Goal: Task Accomplishment & Management: Use online tool/utility

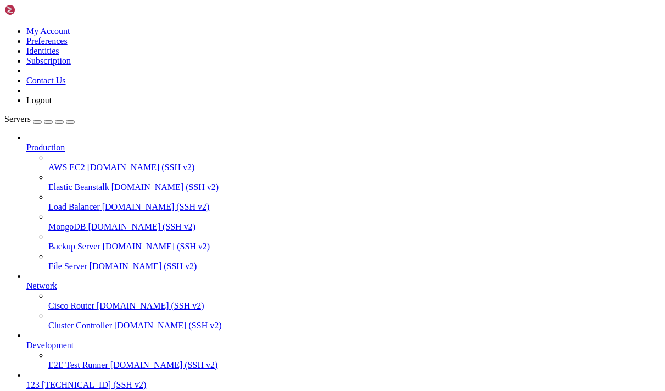
scroll to position [474, 0]
paste textarea "/etc/sysctl.conf"
type textarea "/etc/sysctl.conf"
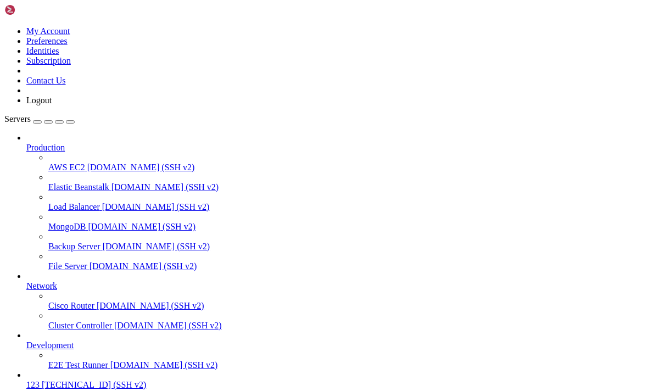
scroll to position [158, 0]
drag, startPoint x: 220, startPoint y: 797, endPoint x: 7, endPoint y: 768, distance: 214.4
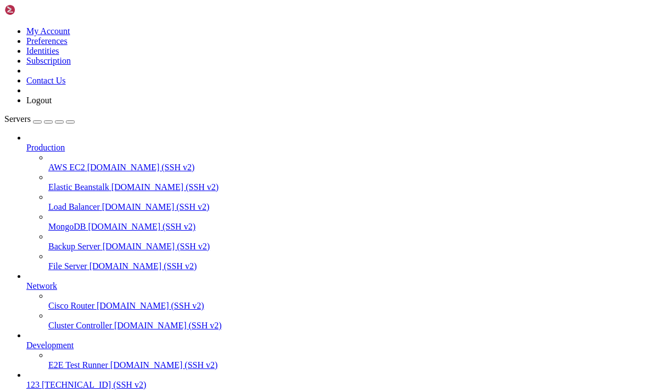
drag, startPoint x: 141, startPoint y: 805, endPoint x: 4, endPoint y: 770, distance: 141.8
drag, startPoint x: 165, startPoint y: 811, endPoint x: 7, endPoint y: 770, distance: 163.2
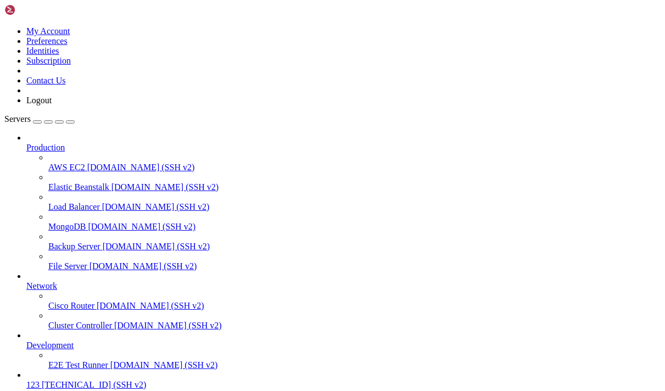
drag, startPoint x: 175, startPoint y: 811, endPoint x: 9, endPoint y: 770, distance: 171.0
copy div "ubuntu@instance-20250904-1627 : ~ $ wg genkey | tee server_private.key oKS0baNN…"
drag, startPoint x: 213, startPoint y: 754, endPoint x: 190, endPoint y: 747, distance: 23.6
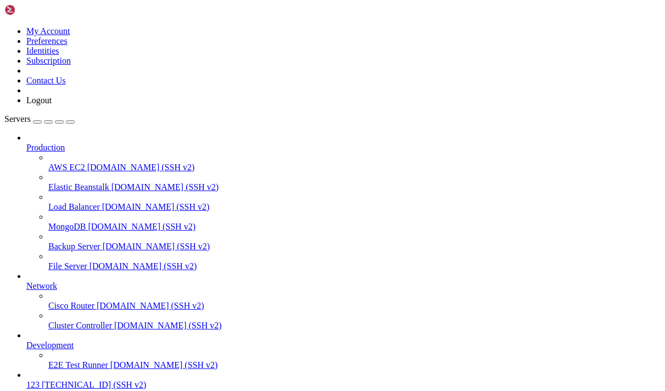
scroll to position [227, 0]
drag, startPoint x: 237, startPoint y: 918, endPoint x: 12, endPoint y: 819, distance: 246.0
copy div "buntu@instance-20250904-1627 : ~ $ sudo wg-quick up wg0 sudo systemctl enable w…"
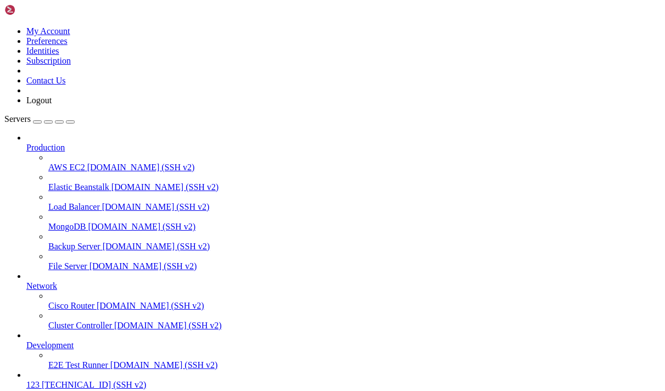
drag, startPoint x: 117, startPoint y: 698, endPoint x: 30, endPoint y: 686, distance: 88.7
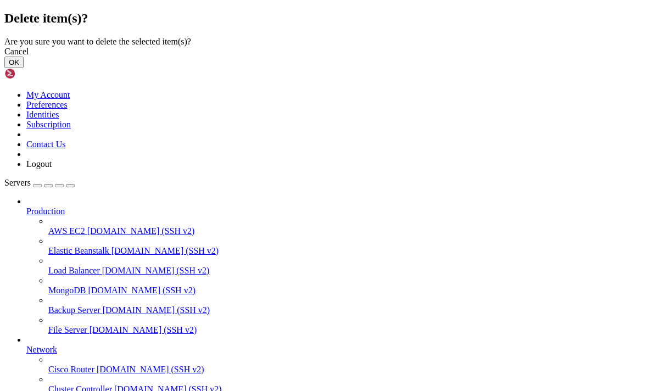
click at [24, 68] on button "OK" at bounding box center [13, 63] width 19 height 12
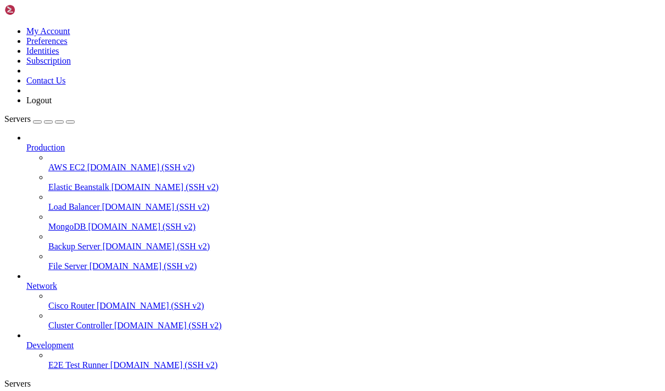
scroll to position [23, 0]
click at [37, 122] on div "button" at bounding box center [37, 122] width 0 height 0
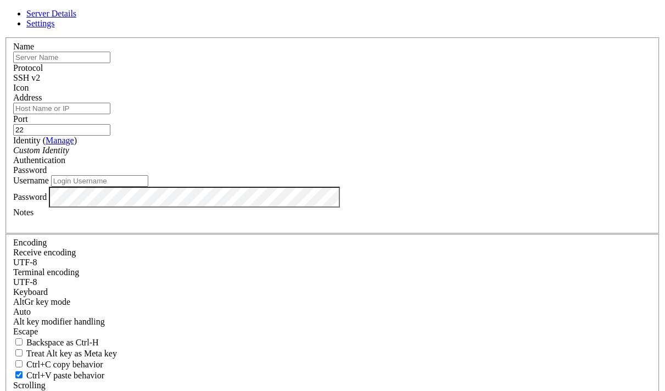
click at [110, 63] on input "text" at bounding box center [61, 58] width 97 height 12
click at [55, 28] on span "Settings" at bounding box center [40, 23] width 29 height 9
click at [76, 18] on span "Server Details" at bounding box center [51, 13] width 50 height 9
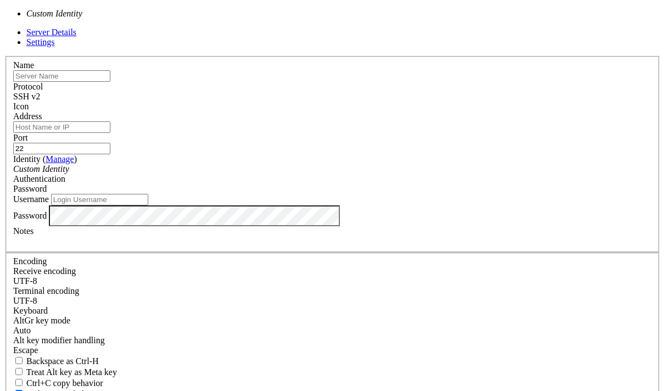
click at [337, 166] on div "Custom Identity" at bounding box center [332, 169] width 638 height 10
click at [322, 170] on div "Custom Identity" at bounding box center [332, 169] width 638 height 10
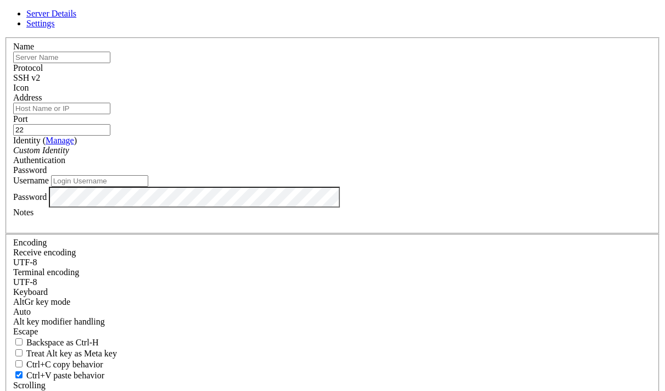
click at [110, 114] on input "Address" at bounding box center [61, 109] width 97 height 12
type input "1"
paste input "[TECHNICAL_ID]"
type input "[TECHNICAL_ID]"
click at [110, 135] on input "22" at bounding box center [61, 130] width 97 height 12
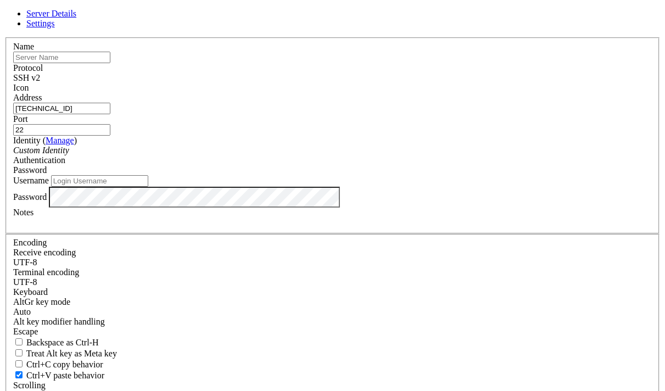
click at [418, 172] on div "Password" at bounding box center [332, 170] width 638 height 10
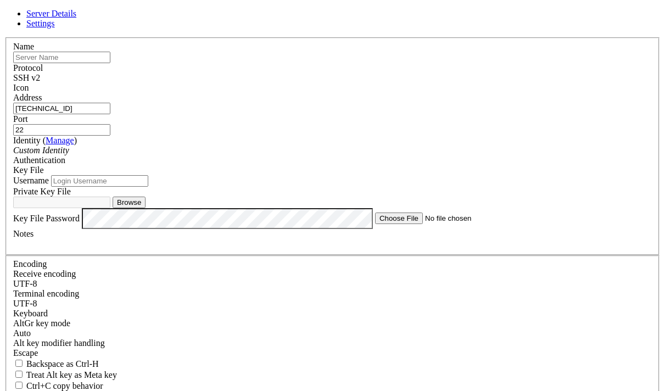
click at [310, 155] on div "Custom Identity" at bounding box center [332, 150] width 638 height 10
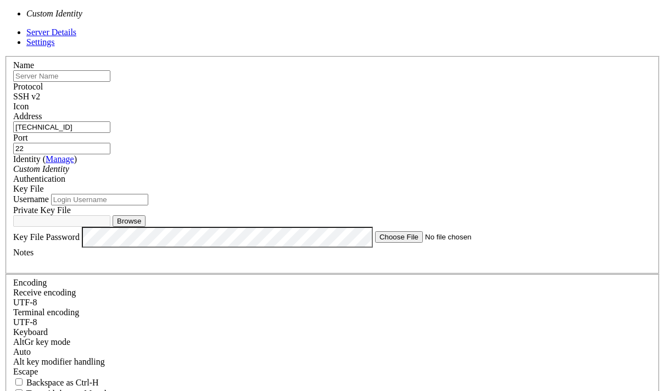
click at [301, 164] on div "Custom Identity" at bounding box center [332, 169] width 638 height 10
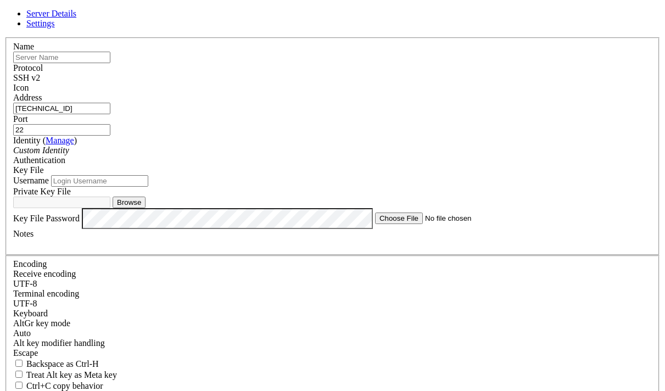
click at [110, 63] on input "text" at bounding box center [61, 58] width 97 height 12
type input "123"
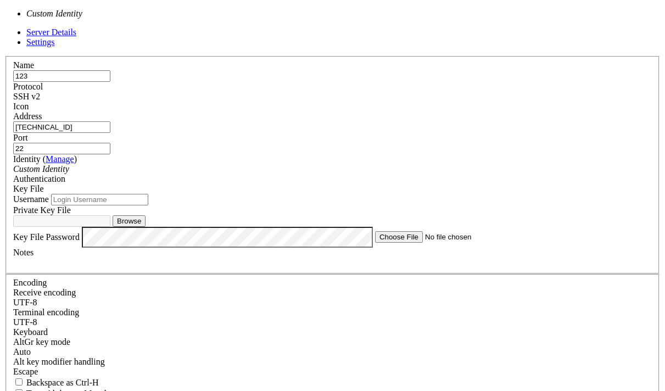
click at [280, 167] on div "Custom Identity" at bounding box center [332, 169] width 638 height 10
click at [280, 166] on div "Custom Identity" at bounding box center [332, 169] width 638 height 10
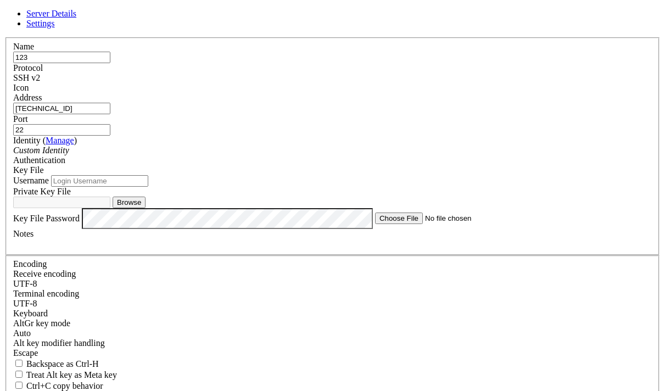
click at [148, 187] on input "Username" at bounding box center [99, 181] width 97 height 12
type input "ubuntu"
click at [145, 208] on button "Browse" at bounding box center [129, 203] width 33 height 12
type input "ssh-key-2025-09-05.key"
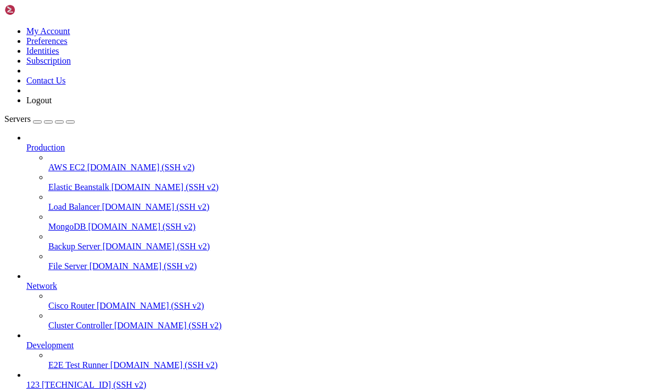
scroll to position [52, 0]
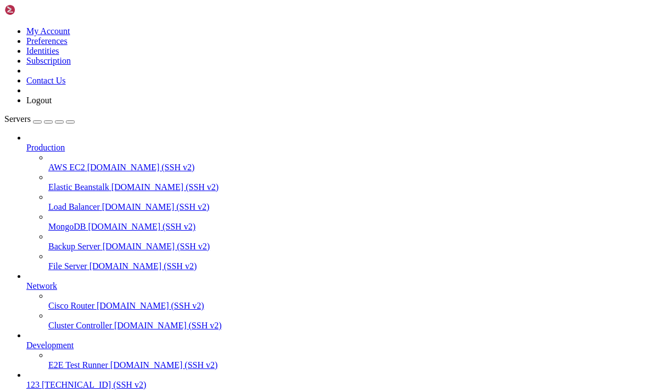
scroll to position [119, 0]
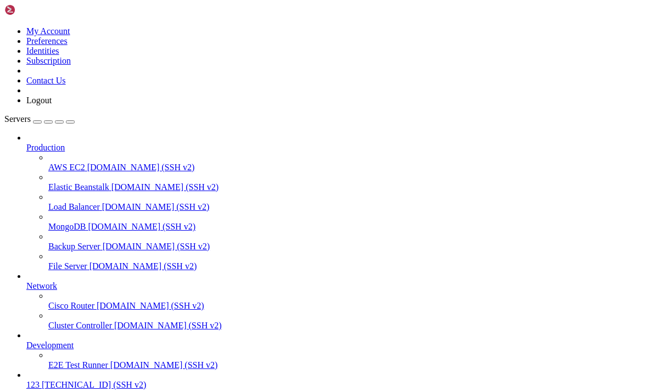
drag, startPoint x: 394, startPoint y: 791, endPoint x: 5, endPoint y: 723, distance: 395.0
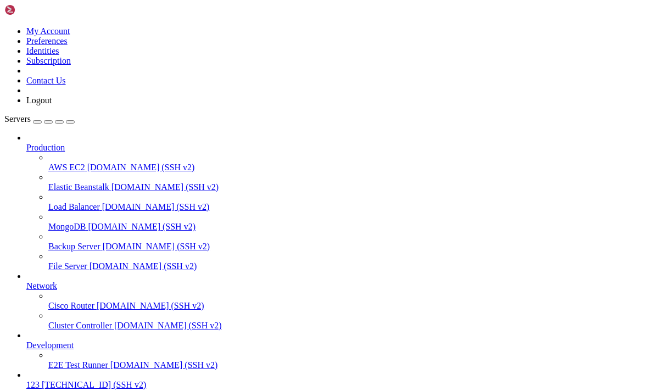
drag, startPoint x: 391, startPoint y: 790, endPoint x: 9, endPoint y: 730, distance: 386.2
copy div "ubuntu@instance-20250905-2320 : ~ $ mkdir panel cd panel ubuntu@instance-202509…"
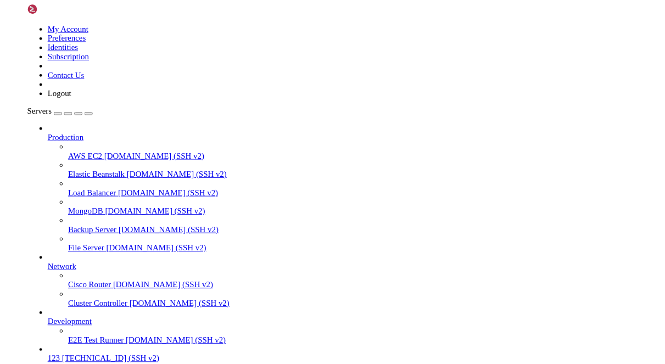
scroll to position [4229, 0]
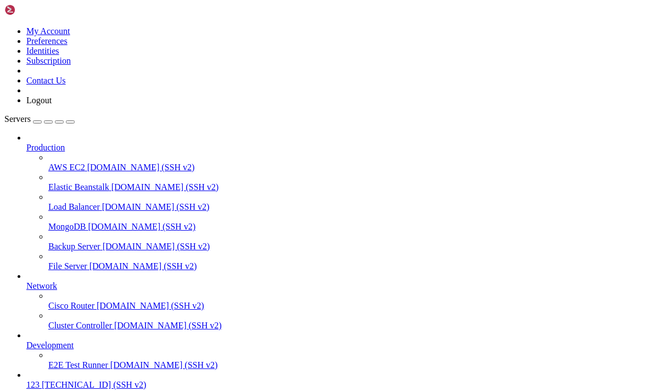
click at [37, 122] on div "button" at bounding box center [37, 122] width 0 height 0
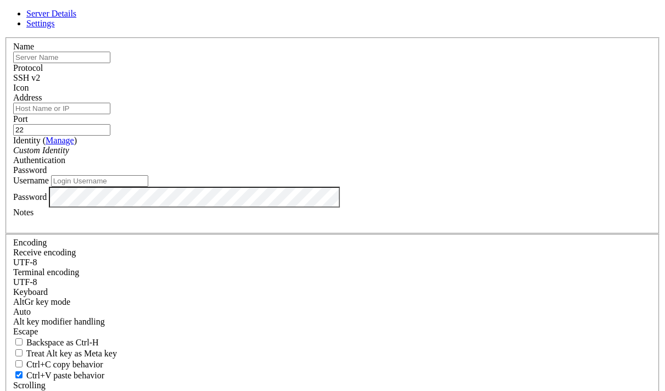
click at [110, 134] on input "22" at bounding box center [61, 130] width 97 height 12
type input "2"
type input "2053"
click at [110, 114] on input "Address" at bounding box center [61, 109] width 97 height 12
paste input "ARCH=$(uname -m) case "${ARCH}" in x86_64 | x64 | amd64) XUI_ARCH="amd64" ;; i*…"
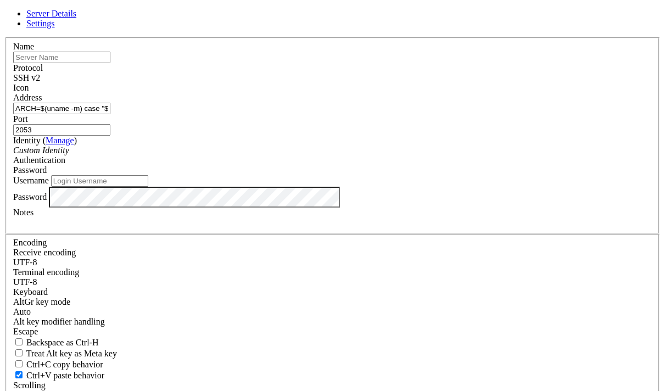
scroll to position [0, 1422]
type input "ARCH=$(uname -m) case "${ARCH}" in x86_64 | x64 | amd64) XUI_ARCH="amd64" ;; i*…"
click at [419, 83] on div "SSH v2" at bounding box center [332, 78] width 638 height 10
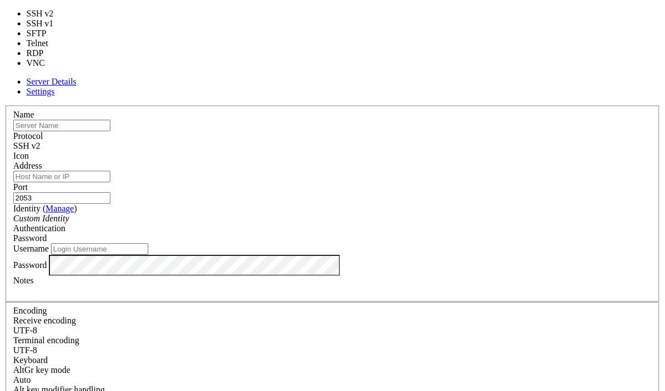
type input "5900"
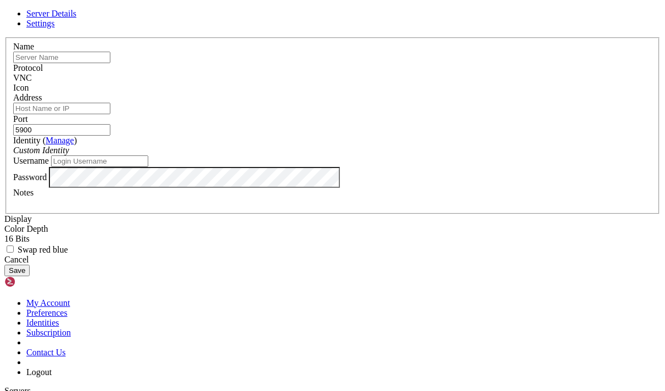
click at [390, 83] on div "VNC" at bounding box center [332, 78] width 638 height 10
click at [410, 83] on div "VNC" at bounding box center [332, 78] width 638 height 10
drag, startPoint x: 481, startPoint y: 90, endPoint x: 473, endPoint y: 92, distance: 8.5
click at [473, 92] on div "Icon" at bounding box center [332, 88] width 638 height 10
click at [473, 93] on div at bounding box center [332, 93] width 638 height 0
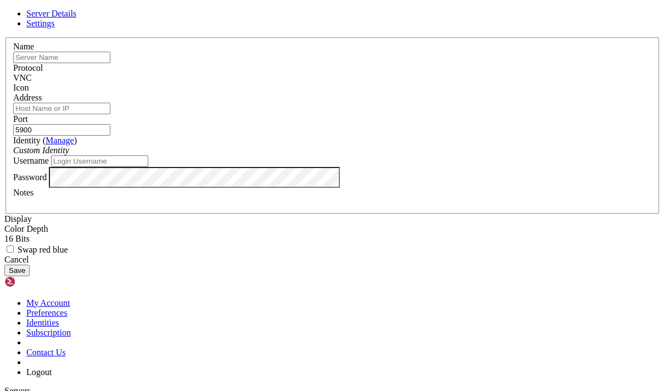
click at [402, 265] on div "Cancel" at bounding box center [332, 260] width 656 height 10
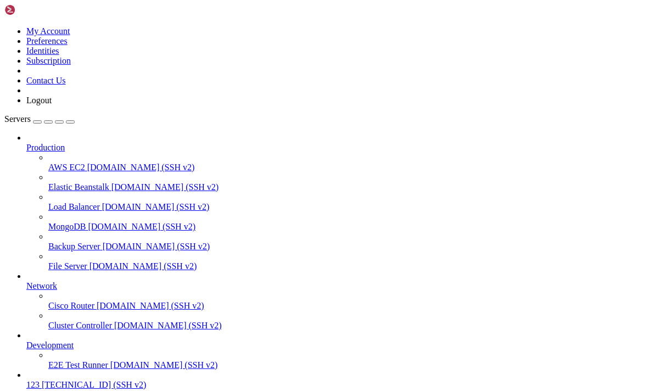
click at [74, 350] on span "Development" at bounding box center [49, 344] width 47 height 9
click at [26, 281] on icon at bounding box center [26, 281] width 0 height 0
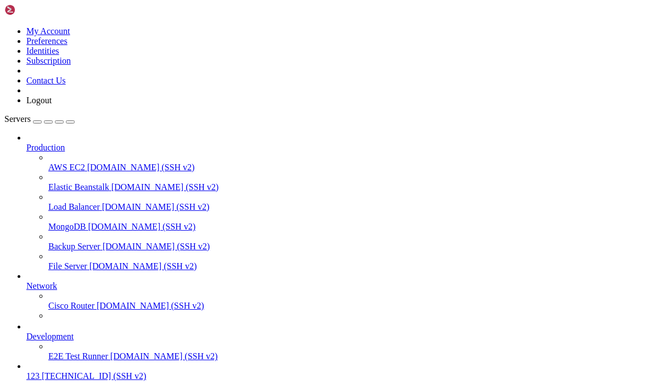
scroll to position [0, 0]
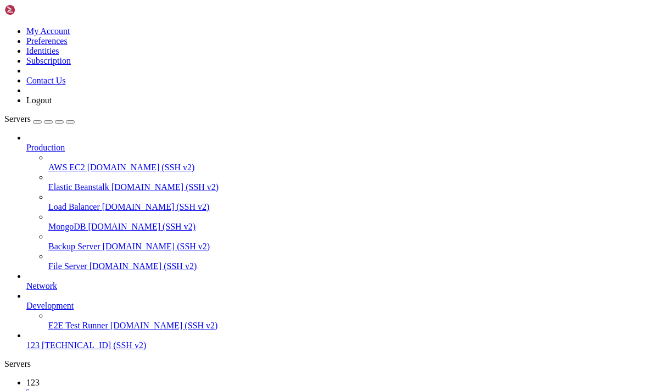
click at [65, 143] on span "Production" at bounding box center [45, 147] width 38 height 9
click at [26, 143] on icon at bounding box center [26, 143] width 0 height 0
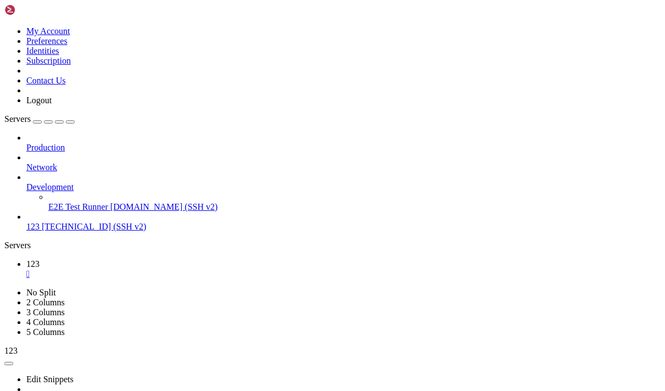
click at [4, 26] on icon at bounding box center [4, 26] width 0 height 0
click at [76, 217] on div "Production Network Development E2E Test Runner [DOMAIN_NAME] (SSH v2) 123 [TECH…" at bounding box center [332, 182] width 656 height 99
click at [74, 182] on span "Development" at bounding box center [49, 186] width 47 height 9
click at [26, 182] on icon at bounding box center [26, 182] width 0 height 0
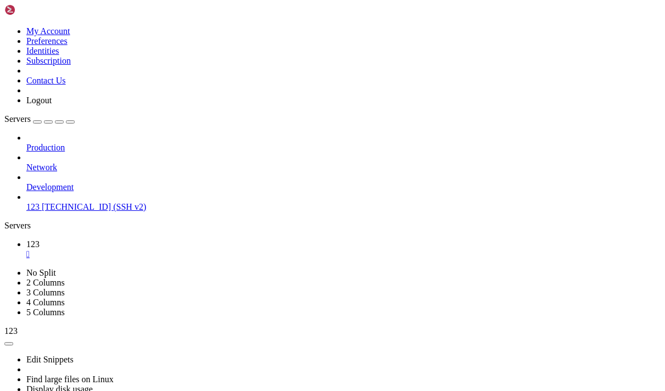
click at [40, 202] on span "123" at bounding box center [32, 206] width 13 height 9
